Goal: Task Accomplishment & Management: Manage account settings

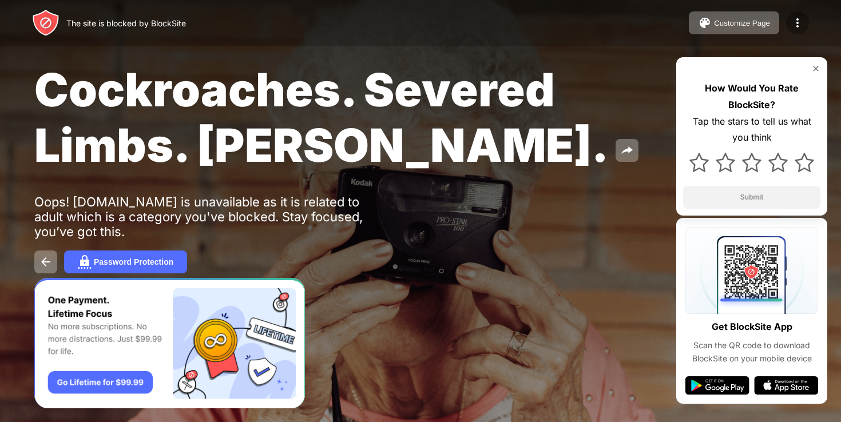
click at [798, 24] on img at bounding box center [797, 23] width 14 height 14
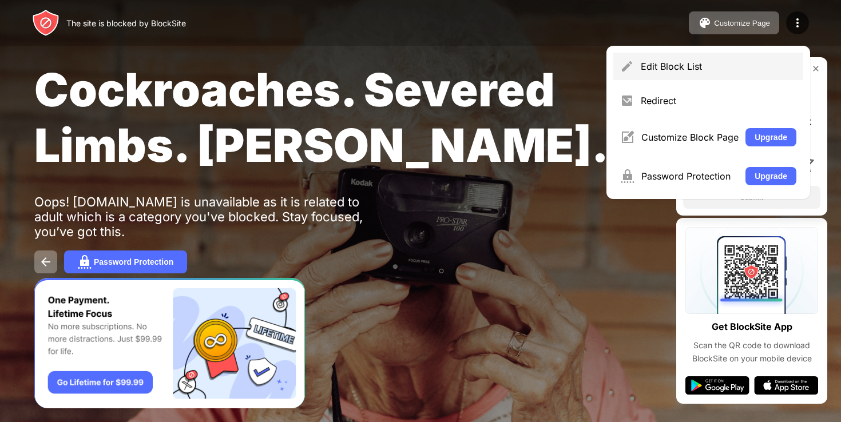
click at [727, 67] on div "Edit Block List" at bounding box center [718, 66] width 156 height 11
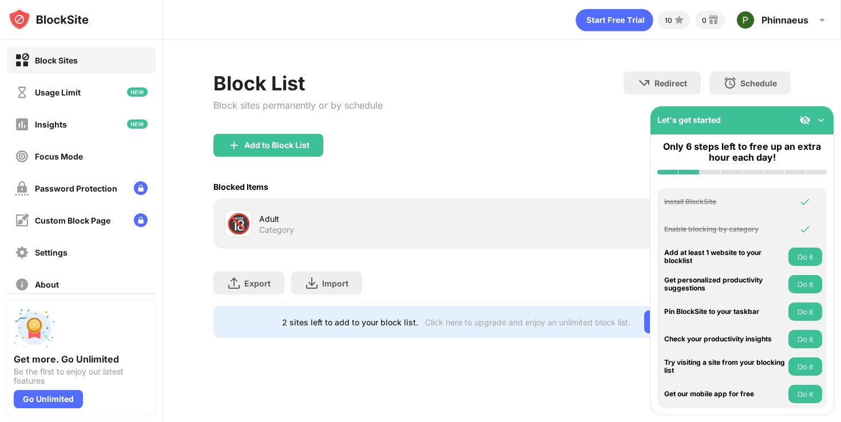
click at [387, 229] on div "Adult Category" at bounding box center [380, 224] width 242 height 22
click at [252, 222] on div "🔞" at bounding box center [238, 223] width 27 height 27
click at [245, 227] on div "🔞" at bounding box center [238, 223] width 24 height 23
click at [120, 52] on div "Block Sites" at bounding box center [81, 59] width 149 height 27
click at [96, 97] on div "Usage Limit" at bounding box center [81, 91] width 149 height 27
